Goal: Information Seeking & Learning: Learn about a topic

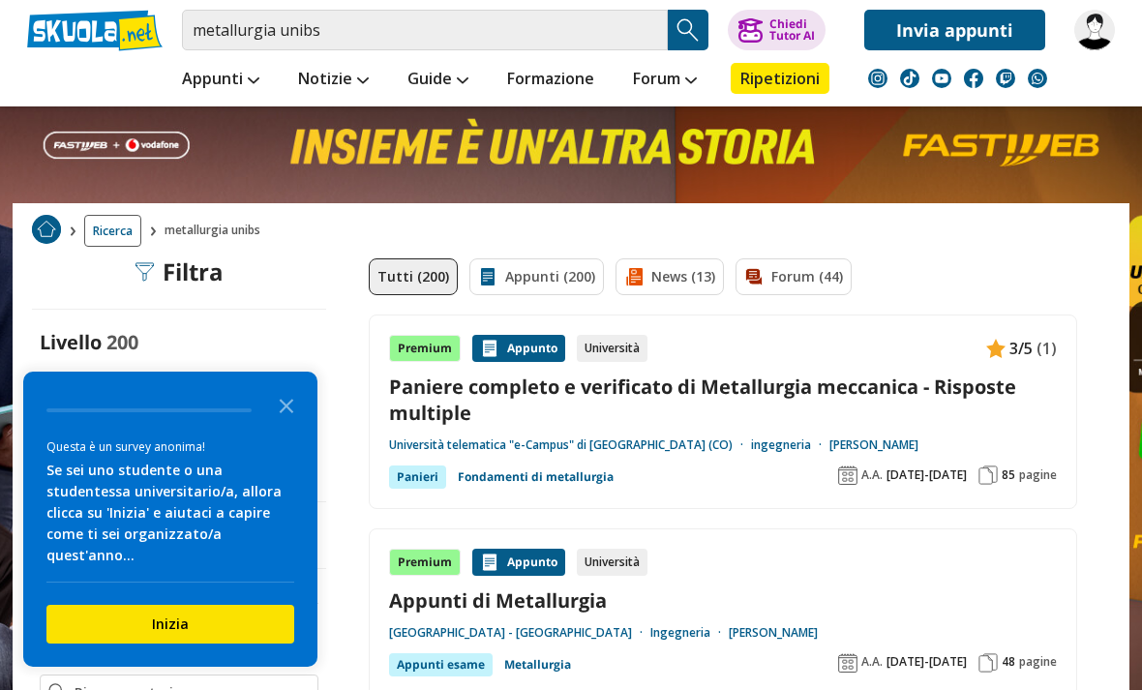
click at [189, 291] on div at bounding box center [179, 296] width 294 height 15
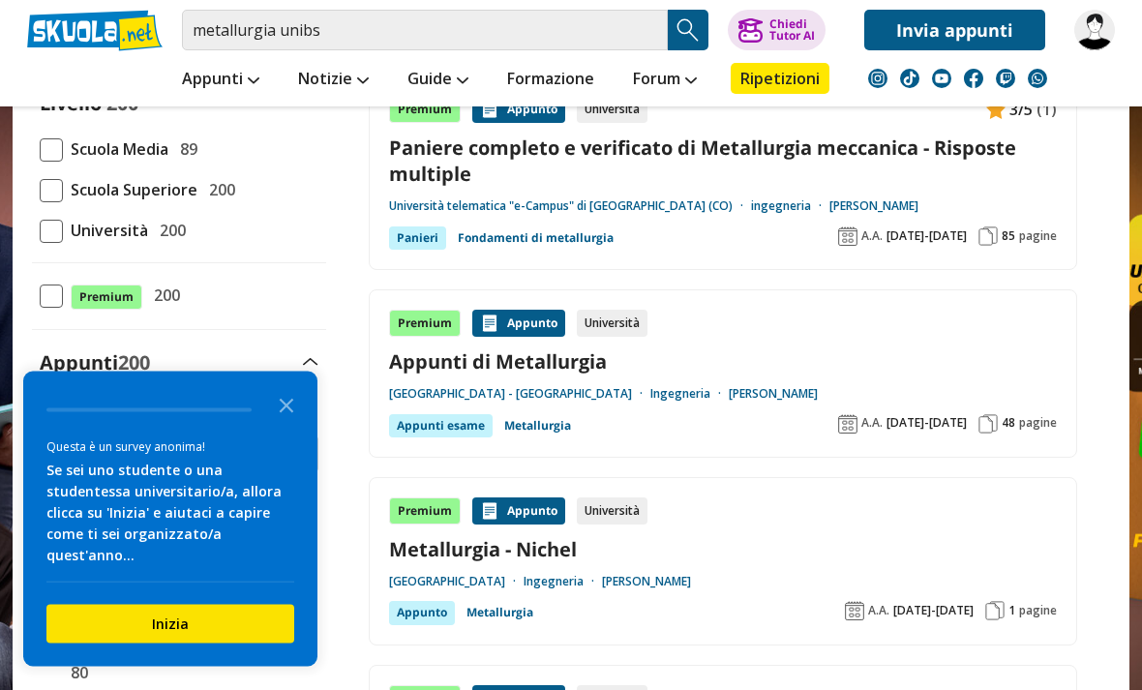
scroll to position [239, 0]
click at [59, 226] on span at bounding box center [51, 231] width 23 height 23
click at [40, 230] on input "Università 200" at bounding box center [40, 230] width 0 height 0
checkbox input "true"
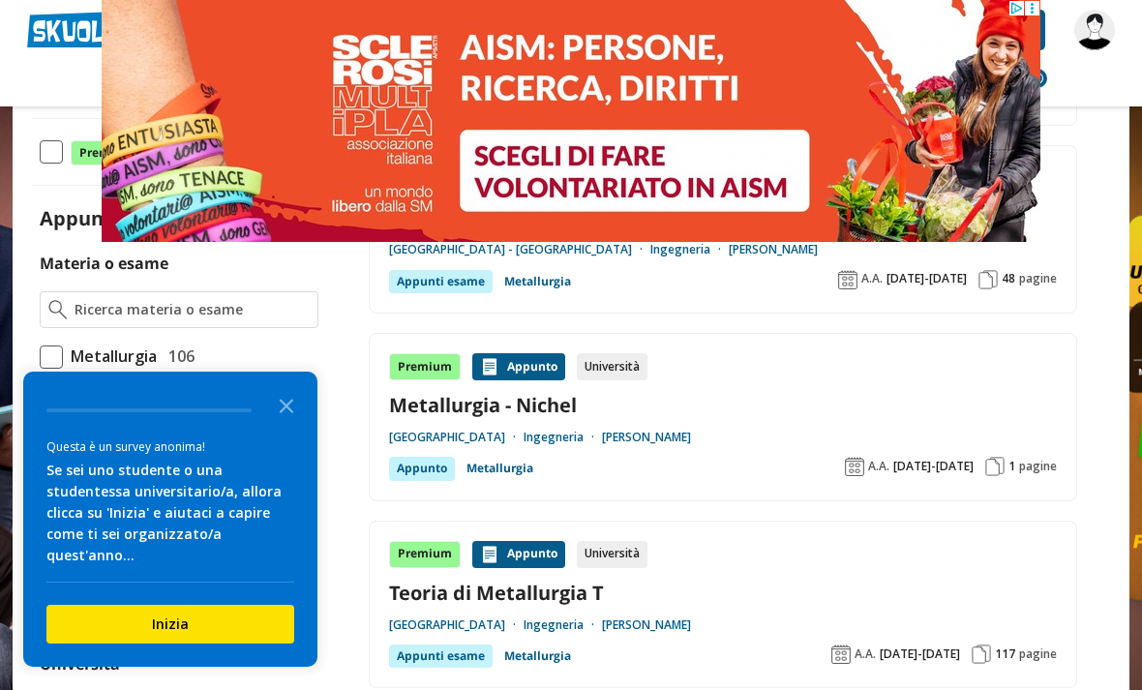
click at [49, 348] on span at bounding box center [51, 357] width 23 height 23
click at [40, 356] on input "Metallurgia 106" at bounding box center [40, 356] width 0 height 0
checkbox input "true"
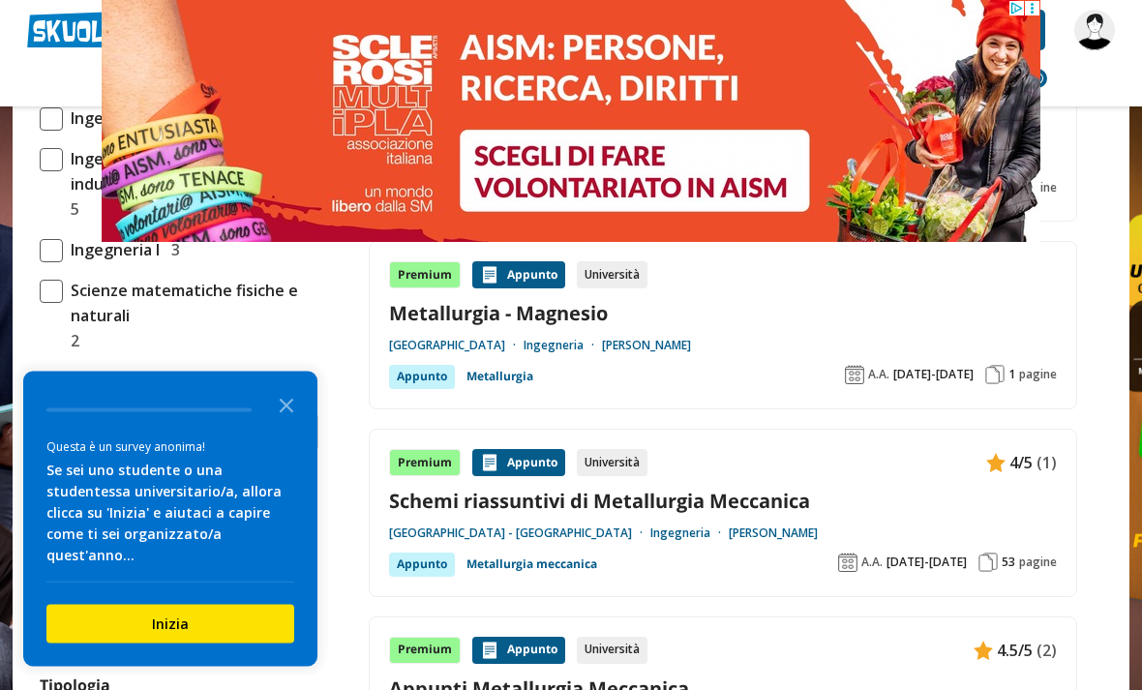
scroll to position [1225, 0]
click at [284, 413] on polygon "Close the survey" at bounding box center [287, 406] width 15 height 15
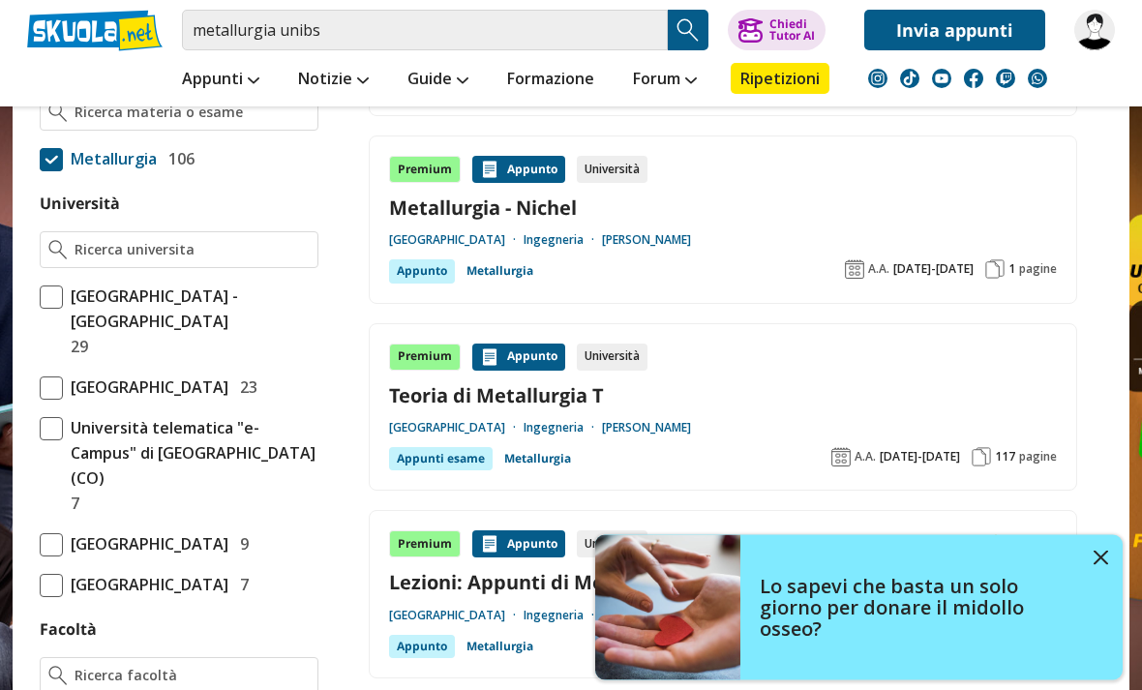
scroll to position [578, 0]
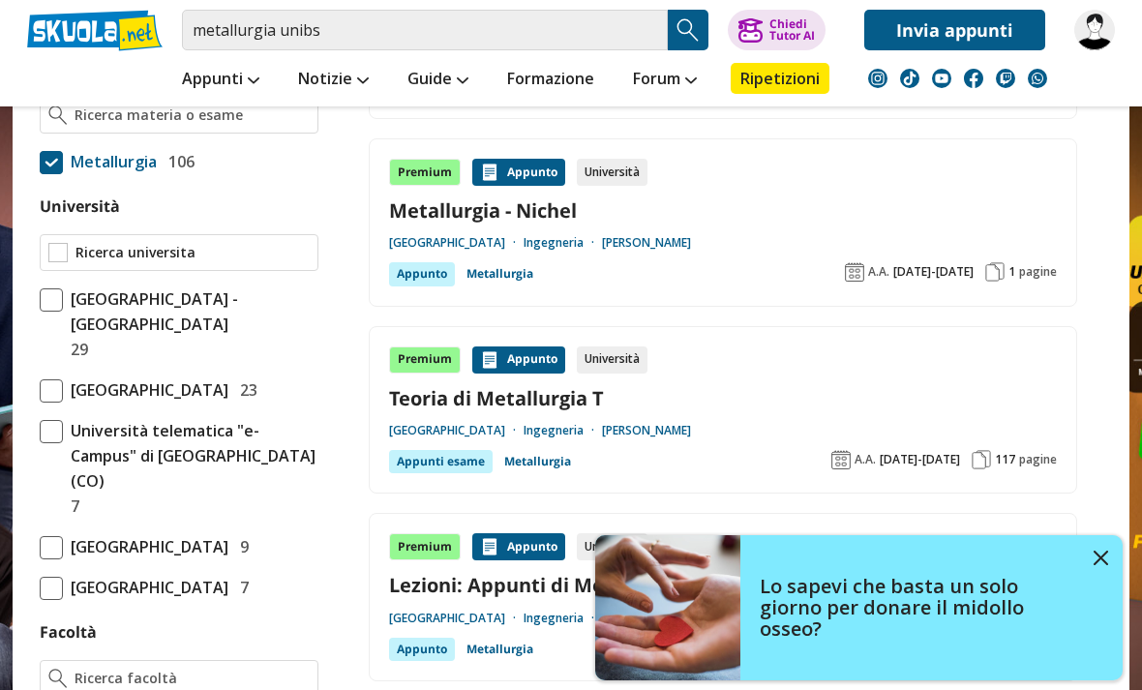
click at [116, 250] on input "Università" at bounding box center [192, 252] width 234 height 19
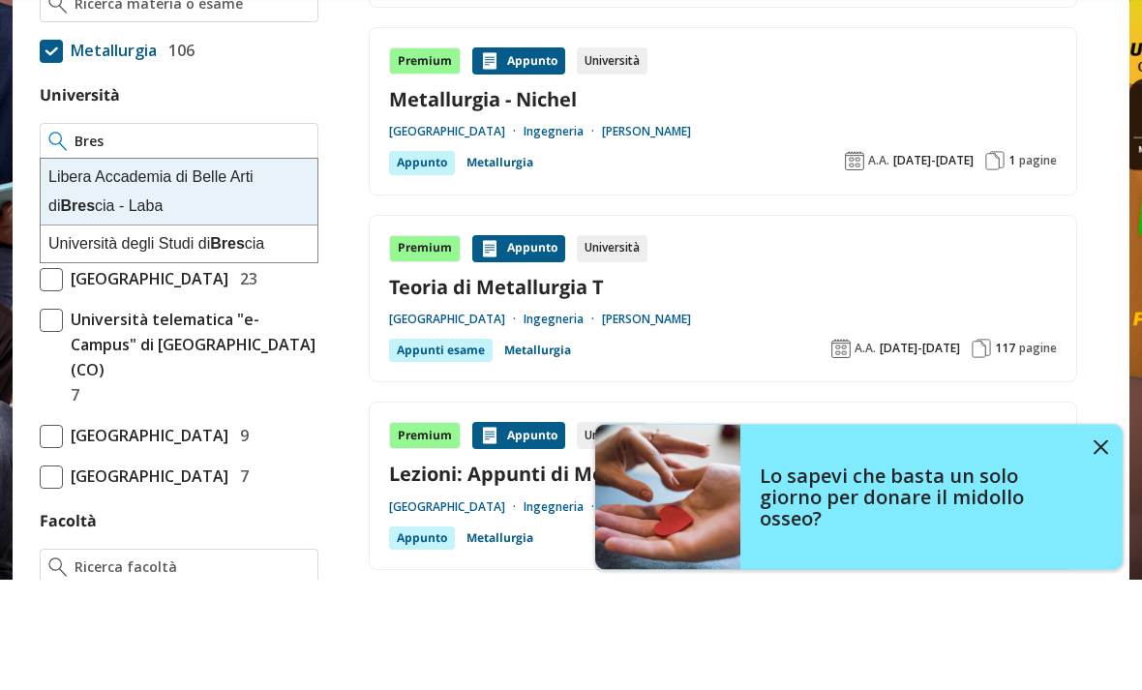
click at [118, 337] on div "Università degli Studi di Bres cia" at bounding box center [179, 355] width 277 height 37
type input "[GEOGRAPHIC_DATA]"
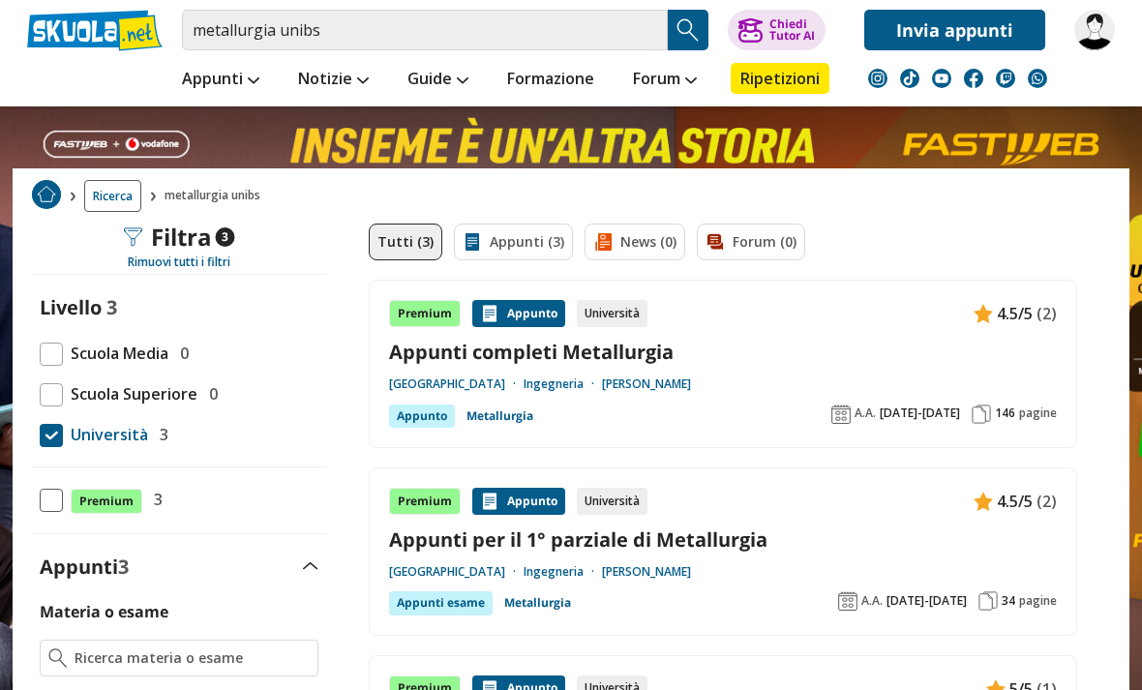
scroll to position [31, 0]
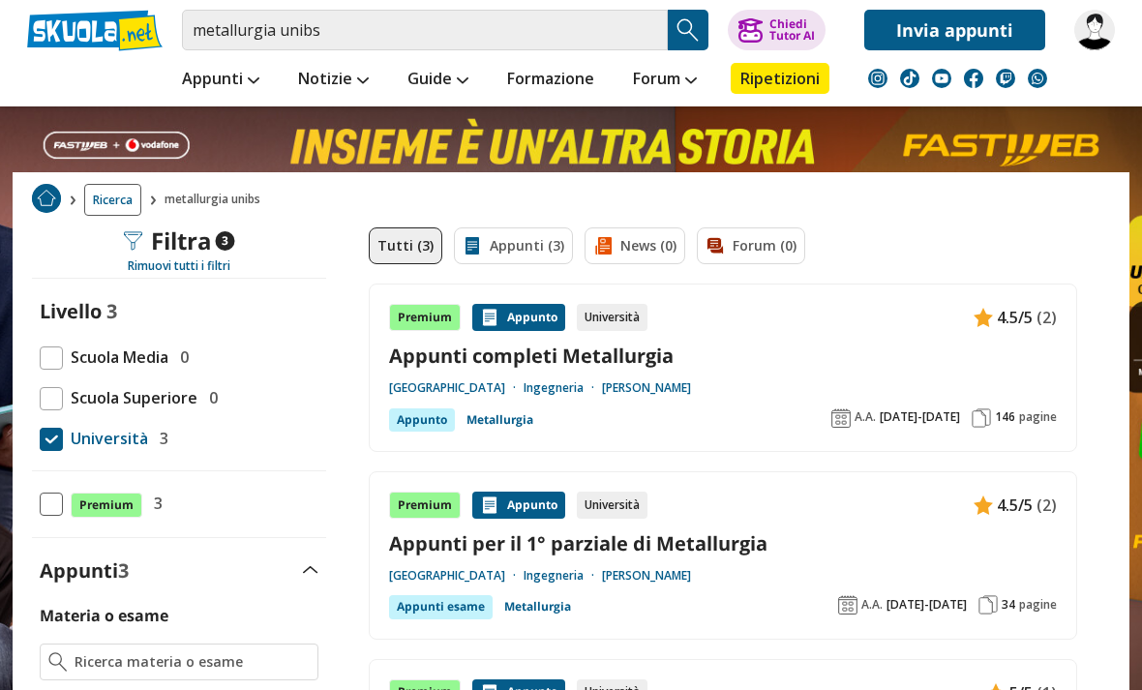
click at [842, 352] on link "Appunti completi Metallurgia" at bounding box center [723, 356] width 668 height 26
